Goal: Task Accomplishment & Management: Manage account settings

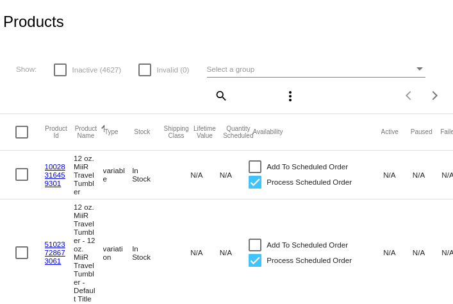
click at [222, 94] on mat-icon "search" at bounding box center [220, 95] width 15 height 20
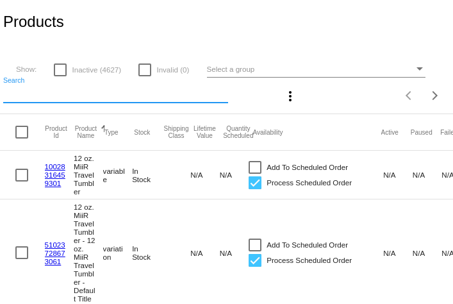
click at [105, 88] on input "Search" at bounding box center [115, 93] width 225 height 10
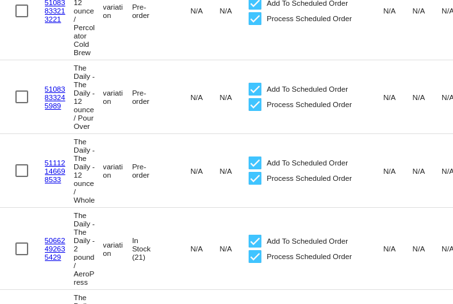
scroll to position [1096, 0]
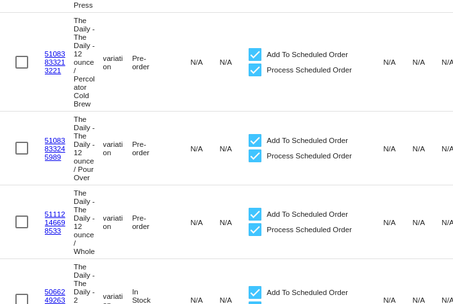
type input "the daily"
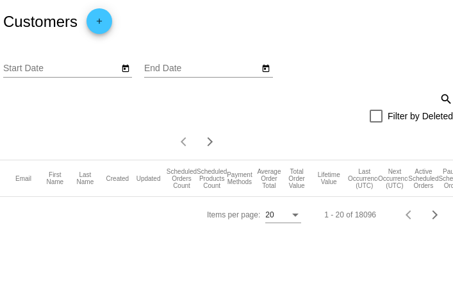
click at [117, 24] on div "Customers add" at bounding box center [226, 22] width 453 height 44
click at [103, 24] on mat-icon "add" at bounding box center [99, 24] width 15 height 15
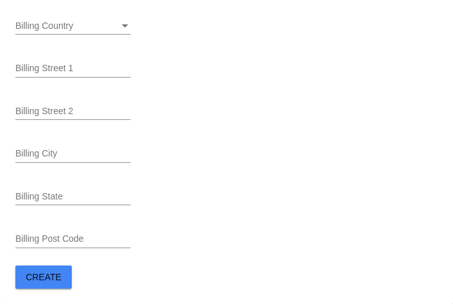
scroll to position [703, 0]
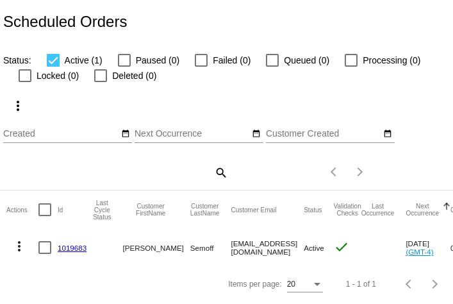
click at [71, 245] on link "1019683" at bounding box center [72, 247] width 29 height 8
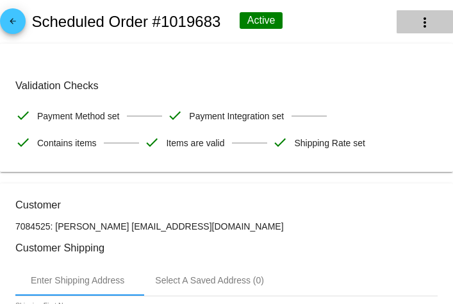
click at [427, 11] on button "more_vert" at bounding box center [425, 21] width 56 height 23
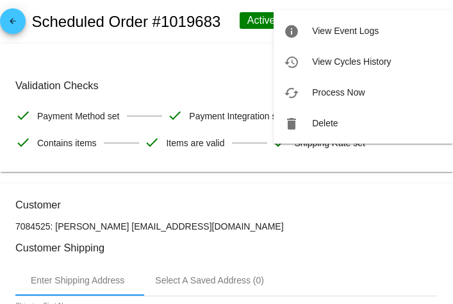
click at [220, 70] on div at bounding box center [226, 152] width 453 height 304
